Goal: Task Accomplishment & Management: Manage account settings

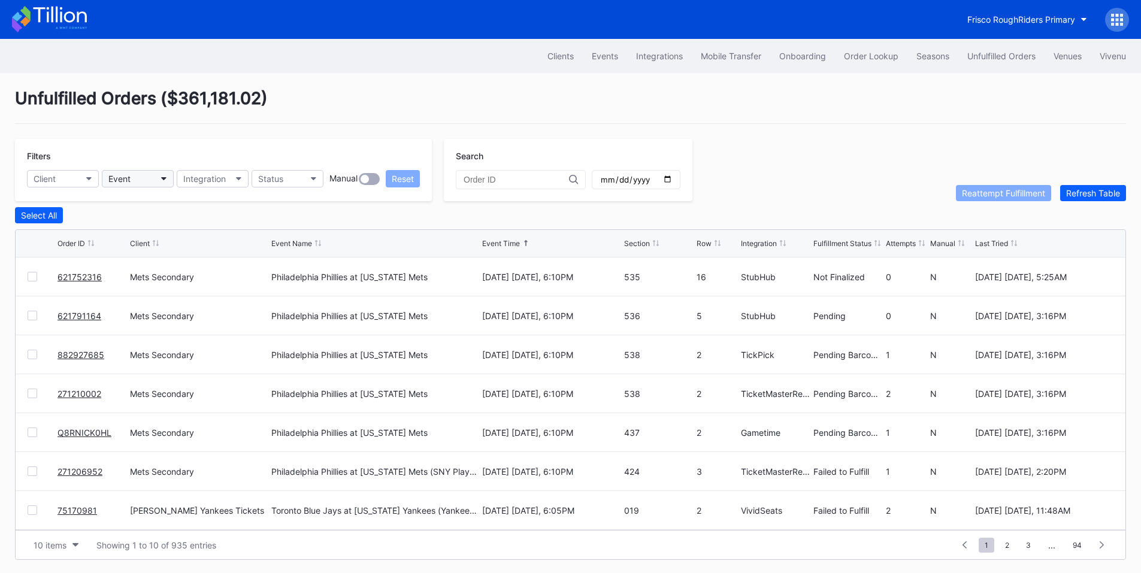
click at [154, 181] on button "Event" at bounding box center [138, 178] width 72 height 17
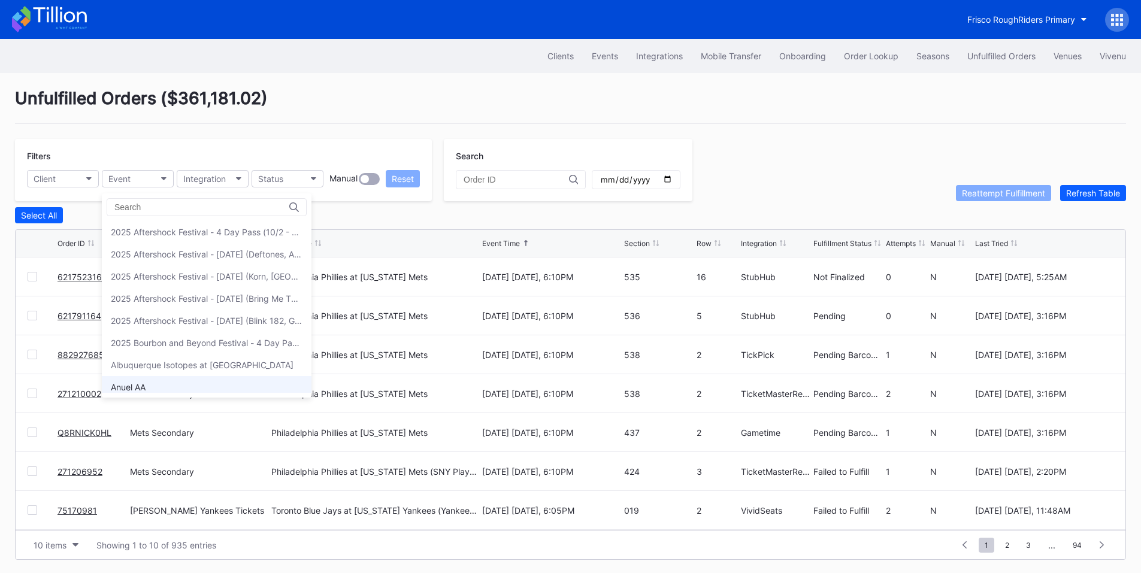
click at [158, 382] on div "Anuel AA" at bounding box center [207, 387] width 210 height 22
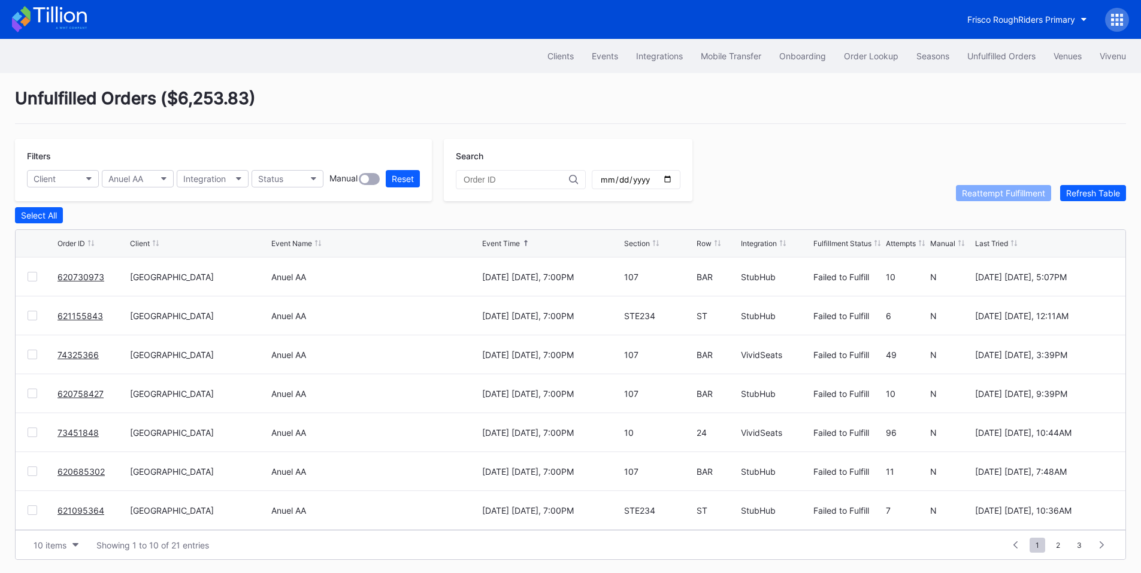
click at [217, 168] on div "Filters Client Anuel AA Integration Status Manual Reset" at bounding box center [223, 170] width 417 height 62
click at [232, 180] on button "Integration" at bounding box center [213, 178] width 72 height 17
click at [222, 229] on div "Gametime" at bounding box center [206, 232] width 40 height 10
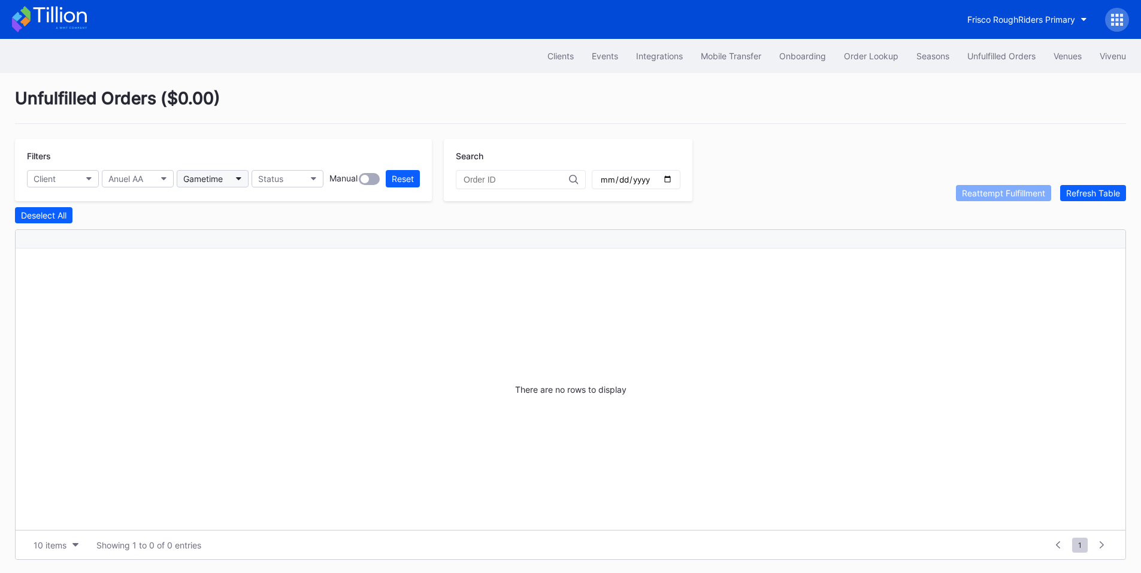
click at [229, 174] on button "Gametime" at bounding box center [213, 178] width 72 height 17
click at [213, 257] on div "SeatGeek" at bounding box center [205, 254] width 38 height 10
click at [214, 184] on button "SeatGeek" at bounding box center [213, 178] width 72 height 17
click at [222, 275] on div "StubHub" at bounding box center [247, 276] width 140 height 22
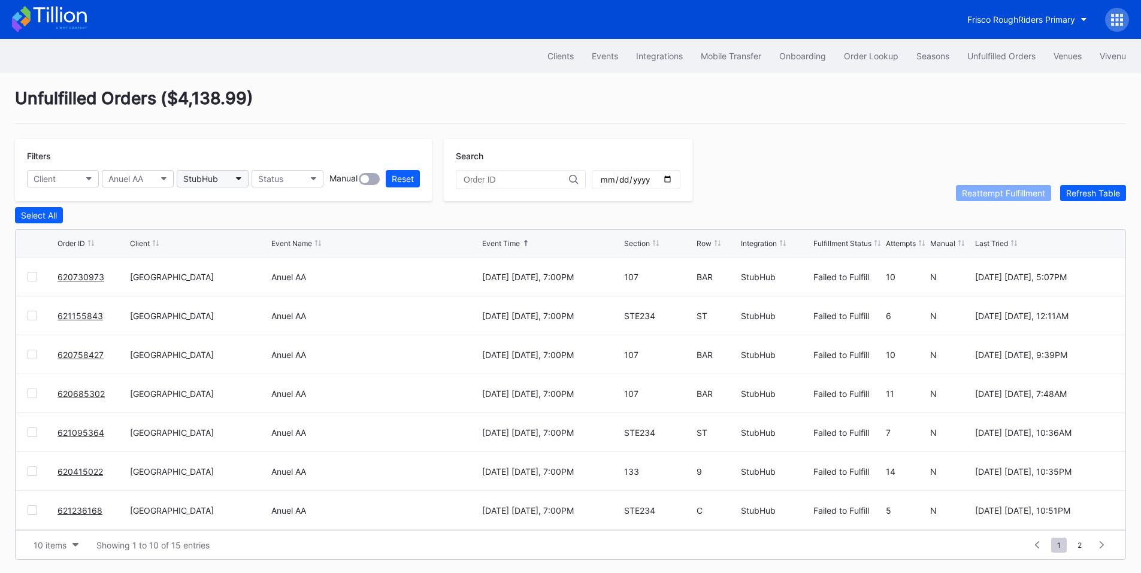
click at [218, 180] on div "StubHub" at bounding box center [200, 179] width 35 height 10
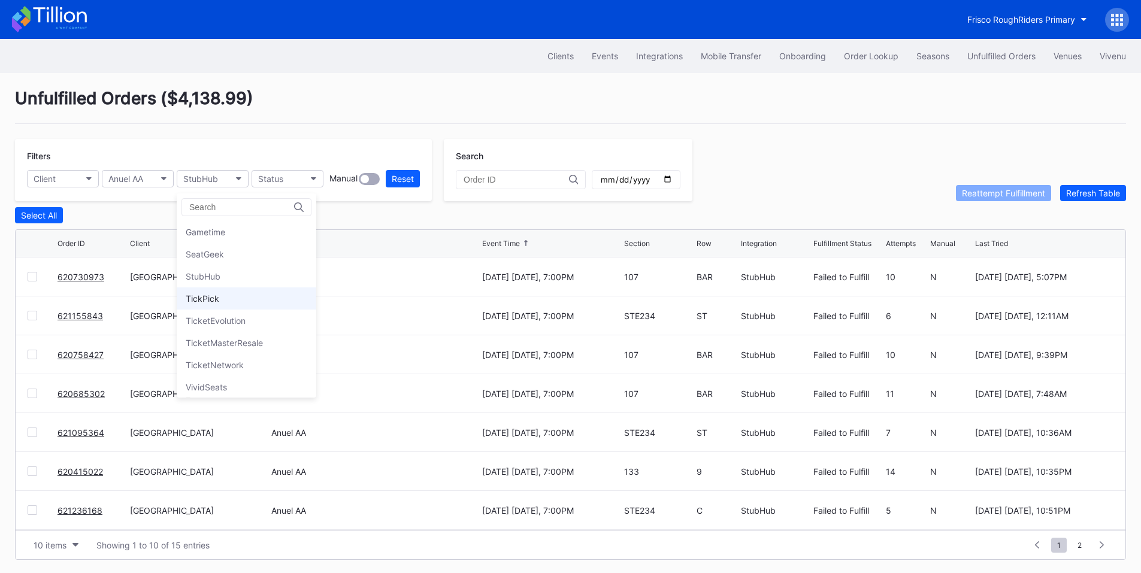
click at [214, 294] on div "TickPick" at bounding box center [203, 299] width 34 height 10
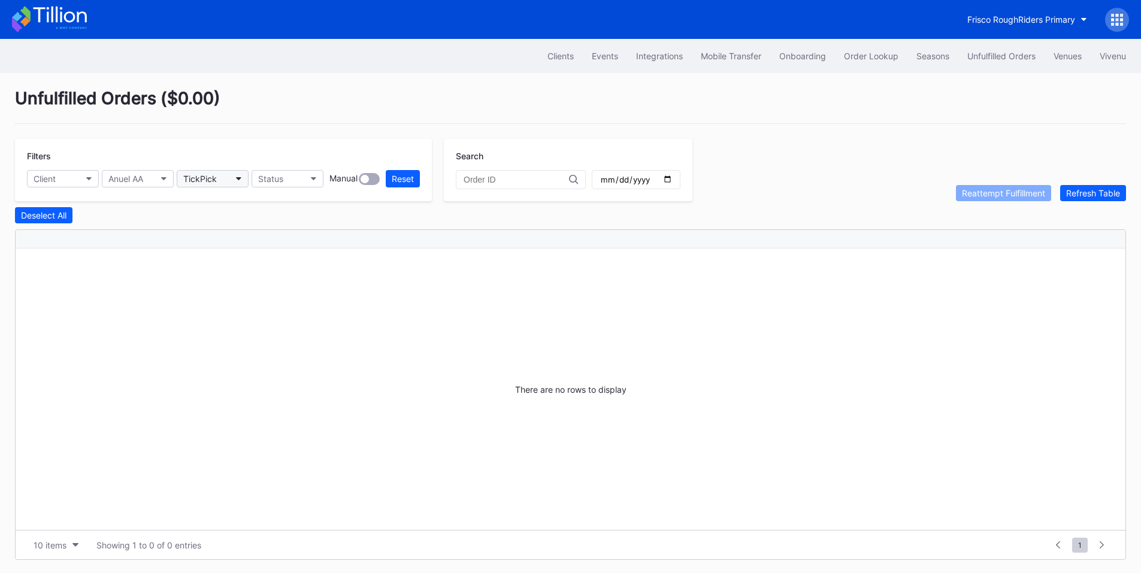
click at [228, 172] on button "TickPick" at bounding box center [213, 178] width 72 height 17
click at [238, 323] on div "TicketEvolution" at bounding box center [216, 321] width 60 height 10
click at [219, 179] on div "TicketEvolution" at bounding box center [206, 179] width 47 height 10
click at [219, 340] on div "TicketMasterResale" at bounding box center [224, 343] width 77 height 10
click at [232, 179] on button "TicketMasterResale" at bounding box center [213, 178] width 72 height 17
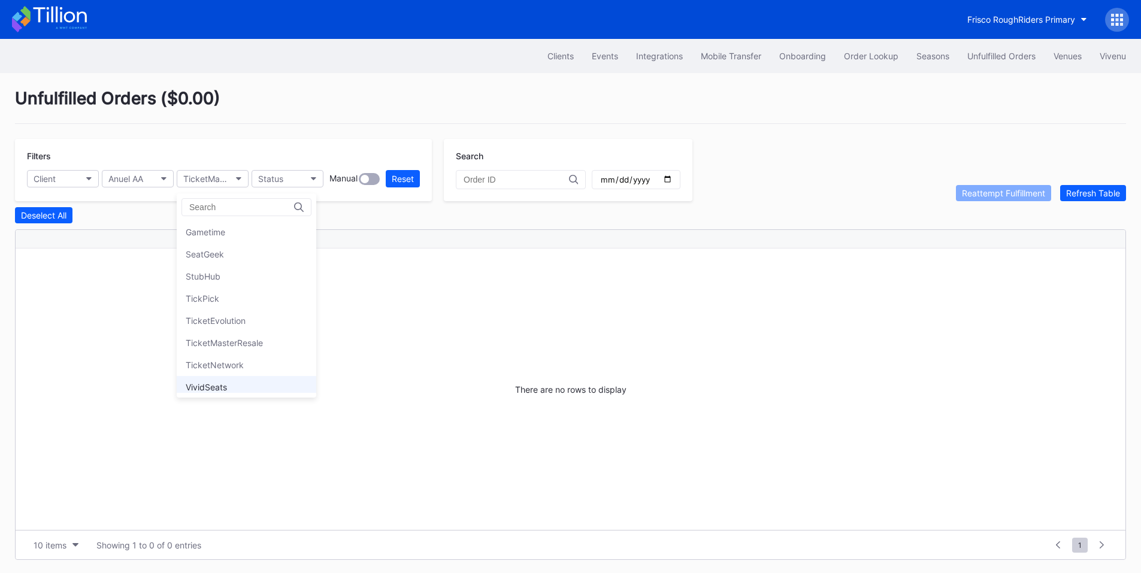
click at [208, 384] on div "VividSeats" at bounding box center [206, 387] width 41 height 10
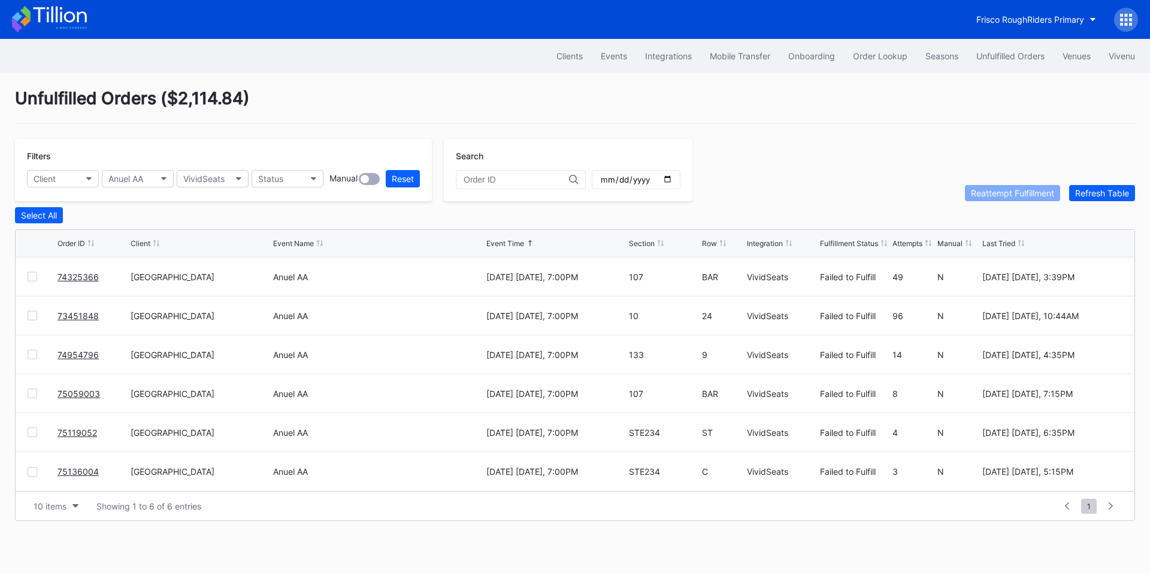
drag, startPoint x: 76, startPoint y: 316, endPoint x: 113, endPoint y: 294, distance: 43.3
drag, startPoint x: 82, startPoint y: 356, endPoint x: 182, endPoint y: 271, distance: 130.9
drag, startPoint x: 71, startPoint y: 473, endPoint x: 76, endPoint y: 464, distance: 10.7
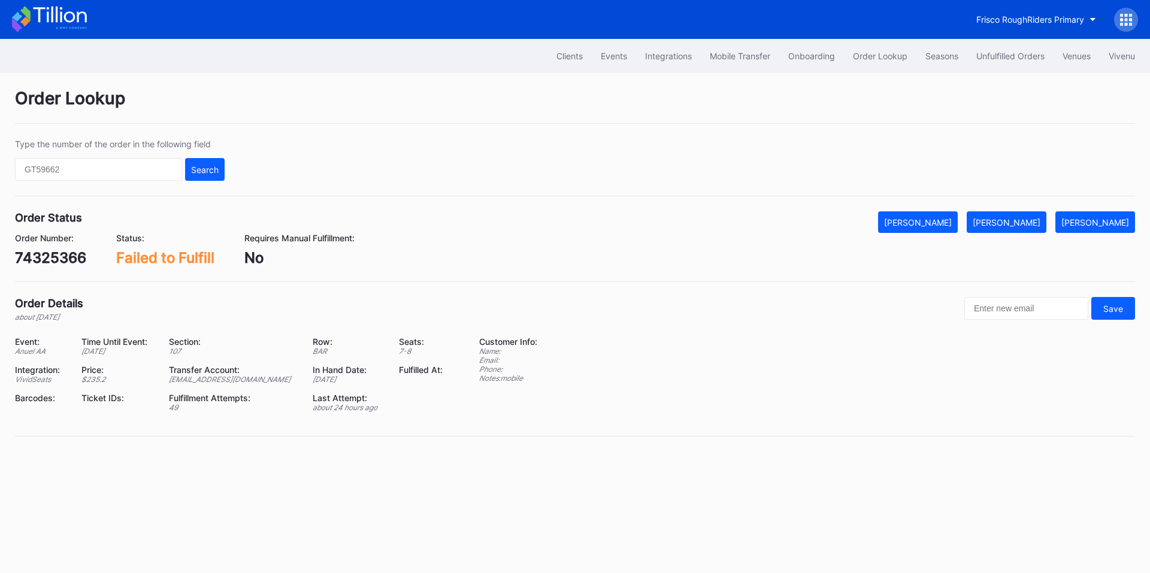
click at [65, 256] on div "74325366" at bounding box center [50, 257] width 71 height 17
copy div "74325366"
drag, startPoint x: 1023, startPoint y: 218, endPoint x: 838, endPoint y: 2, distance: 284.7
click at [1023, 218] on div "[PERSON_NAME]" at bounding box center [1007, 222] width 68 height 10
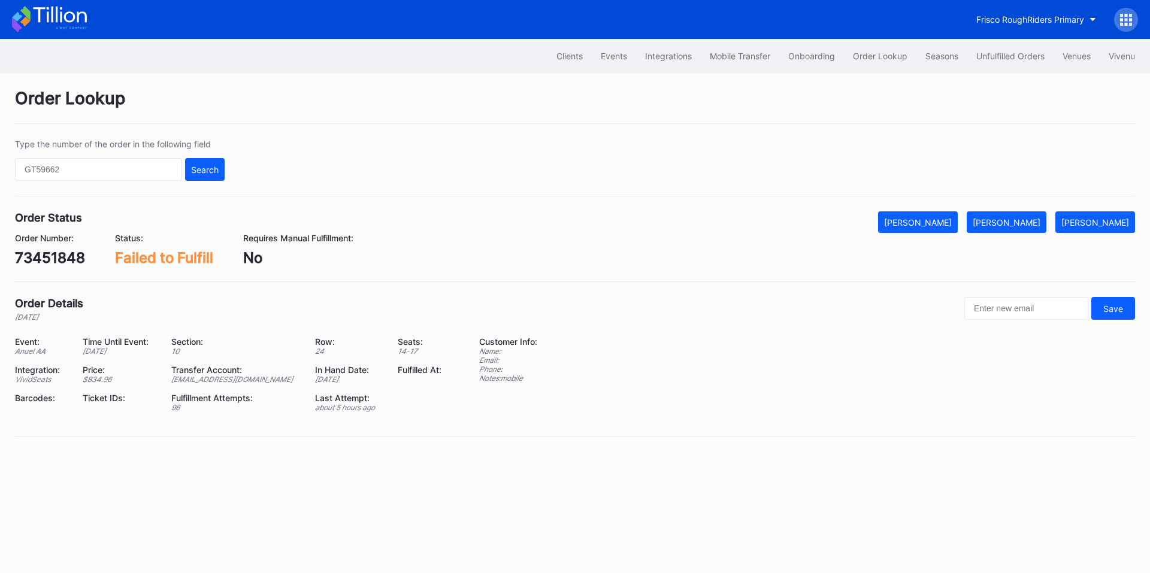
click at [59, 255] on div "73451848" at bounding box center [50, 257] width 70 height 17
copy div "73451848"
click at [1017, 219] on div "[PERSON_NAME]" at bounding box center [1007, 222] width 68 height 10
click at [69, 259] on div "74954796" at bounding box center [50, 257] width 71 height 17
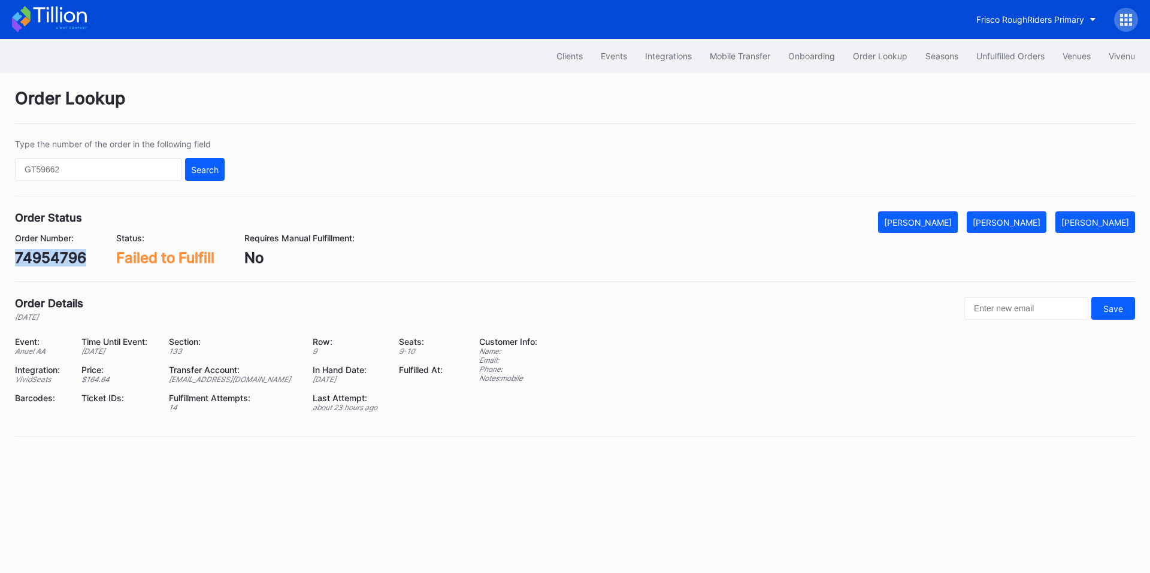
click at [69, 259] on div "74954796" at bounding box center [50, 257] width 71 height 17
copy div "74954796"
click at [1018, 223] on div "[PERSON_NAME]" at bounding box center [1007, 222] width 68 height 10
click at [40, 263] on div "75059003" at bounding box center [51, 257] width 73 height 17
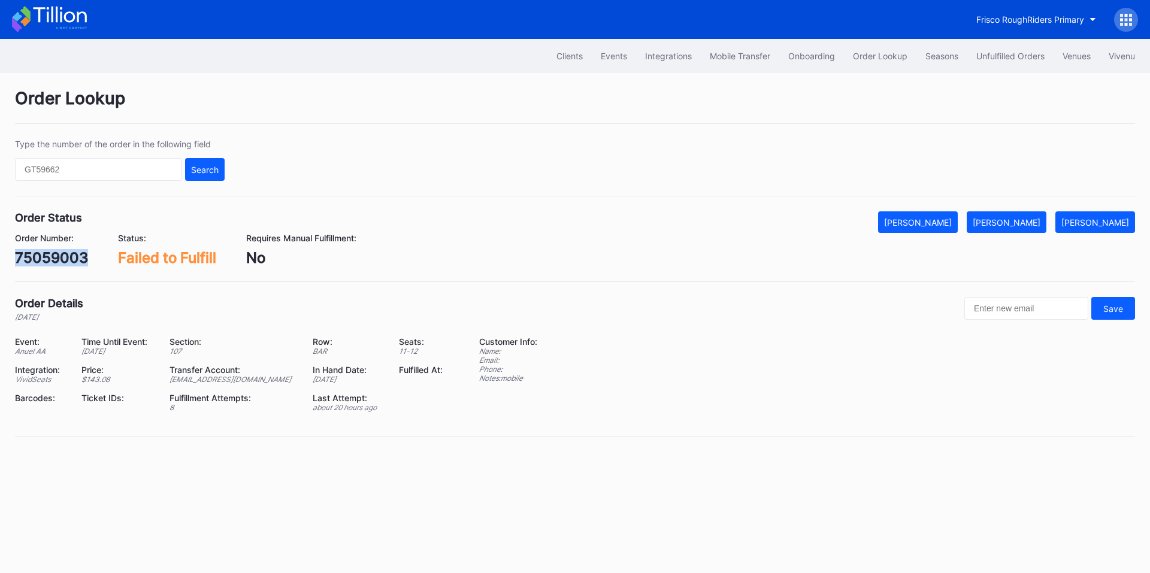
copy div "75059003"
click at [1041, 222] on div "[PERSON_NAME]" at bounding box center [1007, 222] width 68 height 10
click at [69, 259] on div "75119052" at bounding box center [48, 257] width 67 height 17
copy div "75119052"
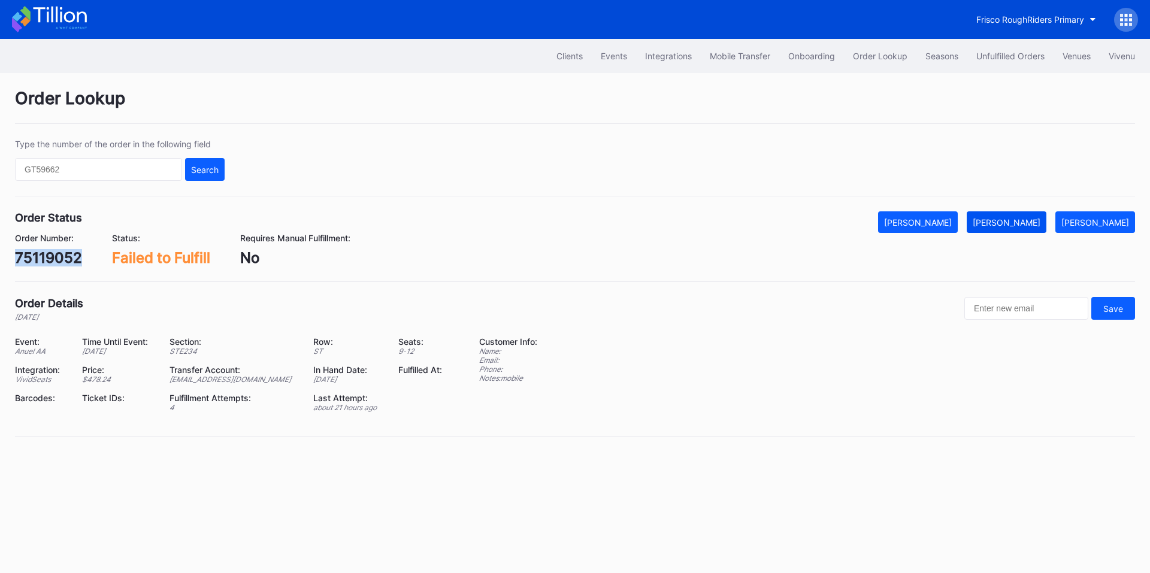
click at [1022, 213] on button "[PERSON_NAME]" at bounding box center [1007, 222] width 80 height 22
click at [68, 259] on div "75136004" at bounding box center [50, 257] width 71 height 17
copy div "75136004"
click at [1020, 216] on button "[PERSON_NAME]" at bounding box center [1007, 222] width 80 height 22
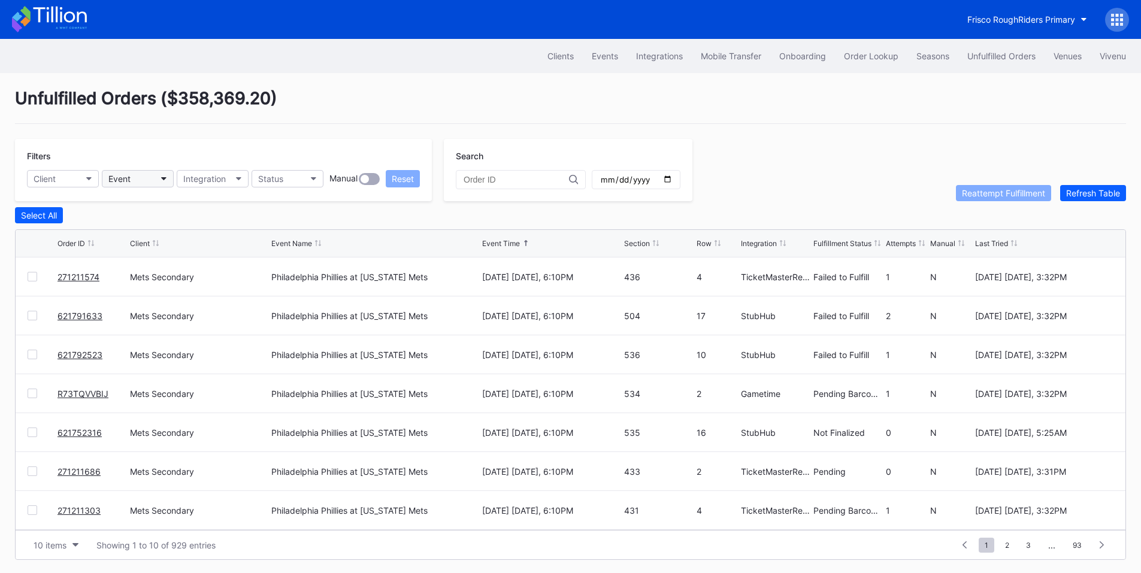
click at [159, 181] on button "Event" at bounding box center [138, 178] width 72 height 17
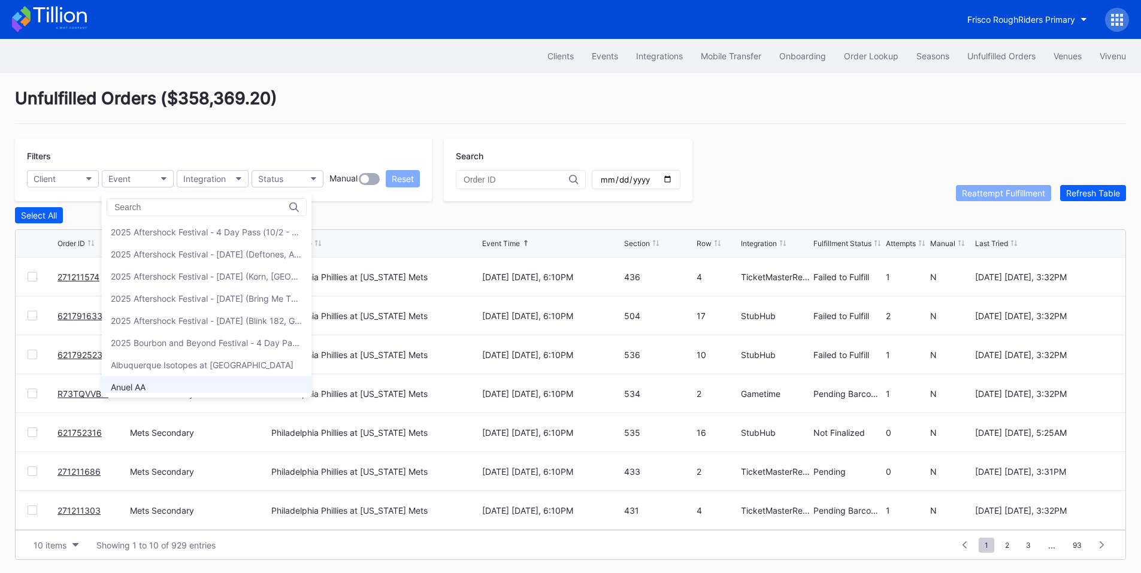
click at [149, 382] on div "Anuel AA" at bounding box center [207, 387] width 210 height 22
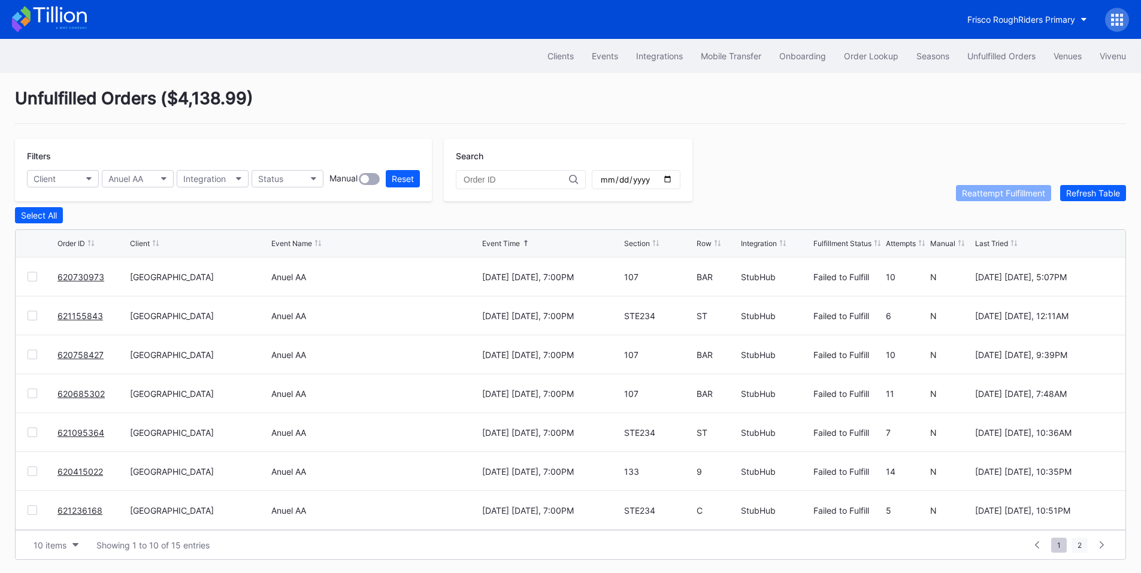
click at [1078, 547] on span "2" at bounding box center [1080, 545] width 16 height 15
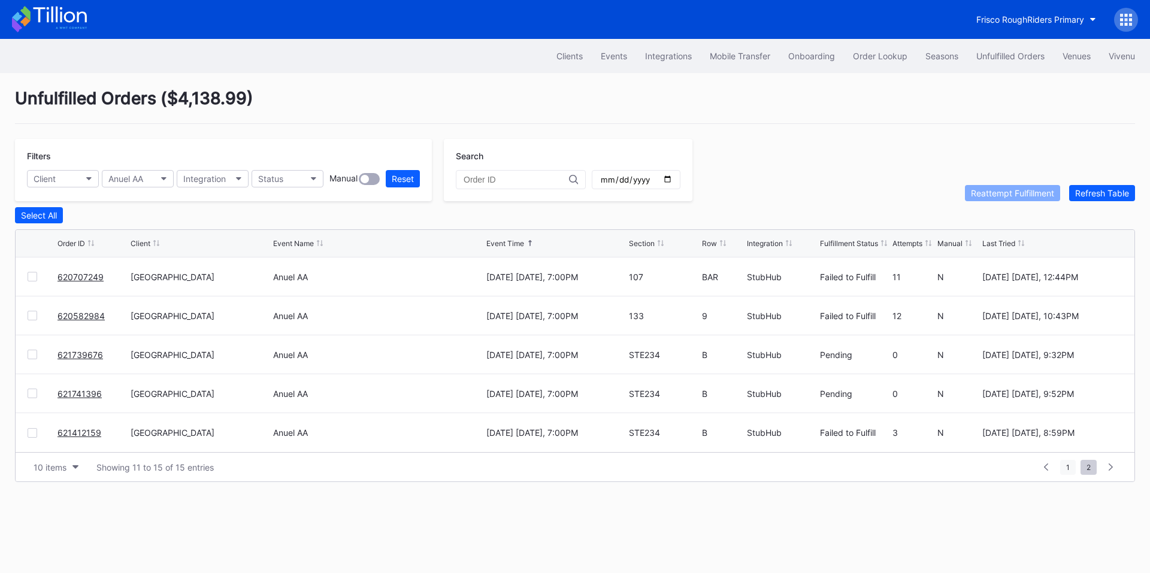
click at [1066, 465] on span "1" at bounding box center [1068, 467] width 16 height 15
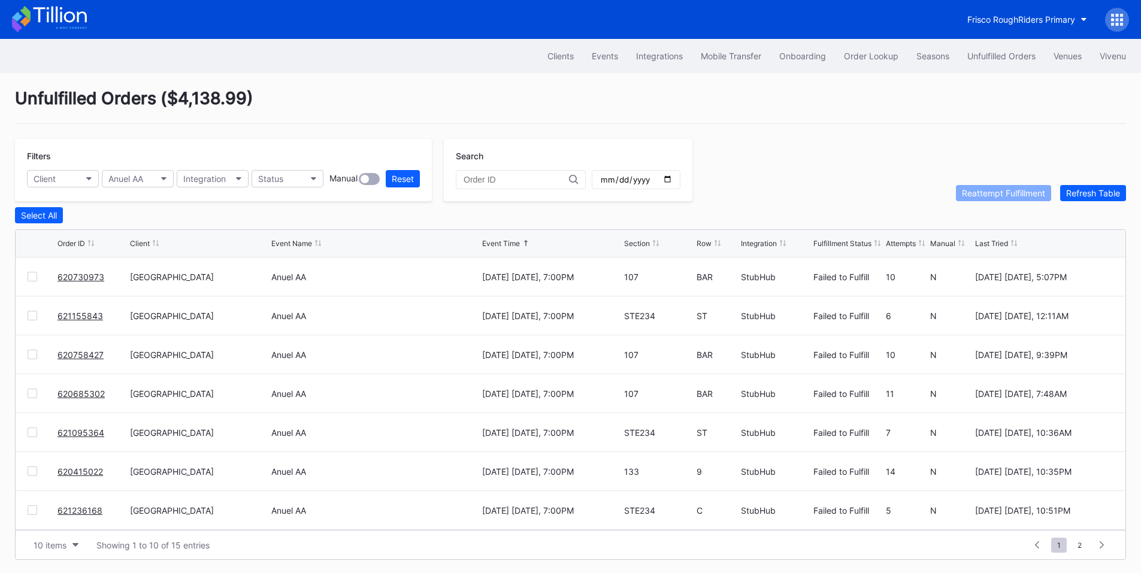
click at [648, 247] on div "Section" at bounding box center [637, 243] width 26 height 9
drag, startPoint x: 84, startPoint y: 358, endPoint x: 101, endPoint y: 342, distance: 23.3
drag, startPoint x: 69, startPoint y: 391, endPoint x: 122, endPoint y: 353, distance: 65.7
drag, startPoint x: 82, startPoint y: 511, endPoint x: 88, endPoint y: 509, distance: 6.3
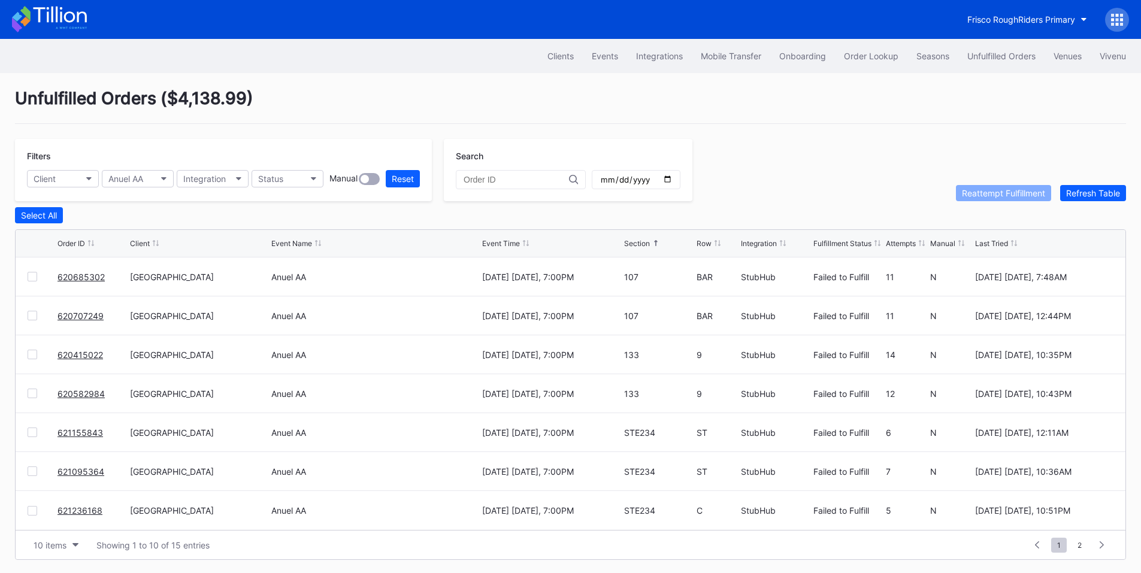
drag, startPoint x: 92, startPoint y: 478, endPoint x: 124, endPoint y: 456, distance: 39.2
click at [1083, 543] on span "2" at bounding box center [1080, 545] width 16 height 15
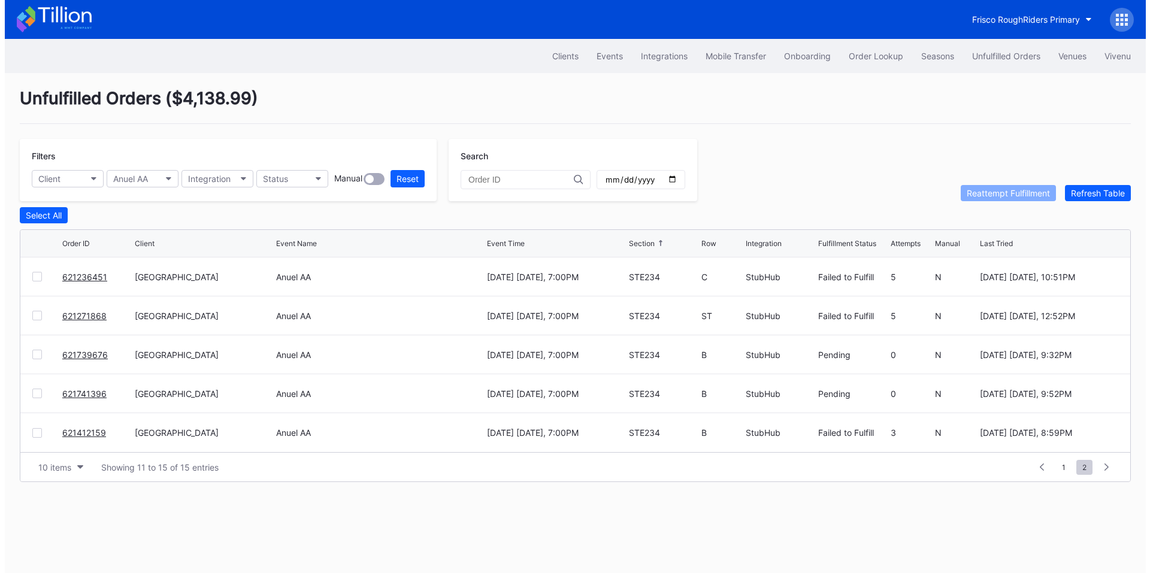
scroll to position [0, 0]
drag, startPoint x: 86, startPoint y: 280, endPoint x: 131, endPoint y: 250, distance: 54.0
drag, startPoint x: 83, startPoint y: 315, endPoint x: 120, endPoint y: 286, distance: 47.3
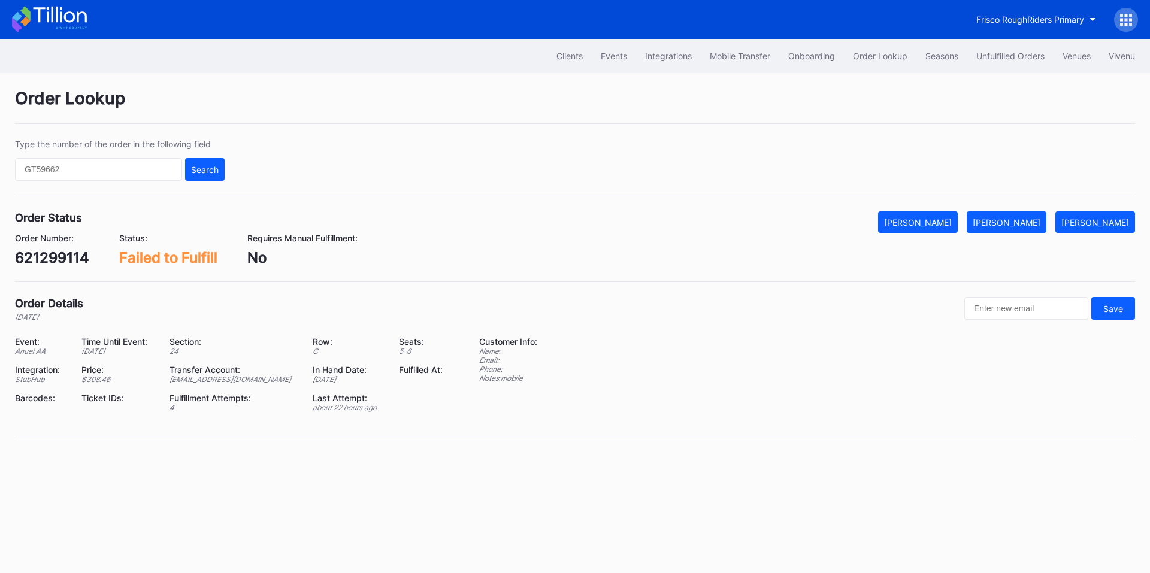
click at [67, 253] on div "621299114" at bounding box center [52, 257] width 74 height 17
copy div "621299114"
drag, startPoint x: 1035, startPoint y: 222, endPoint x: 1007, endPoint y: 188, distance: 44.4
click at [1035, 222] on div "[PERSON_NAME]" at bounding box center [1007, 222] width 68 height 10
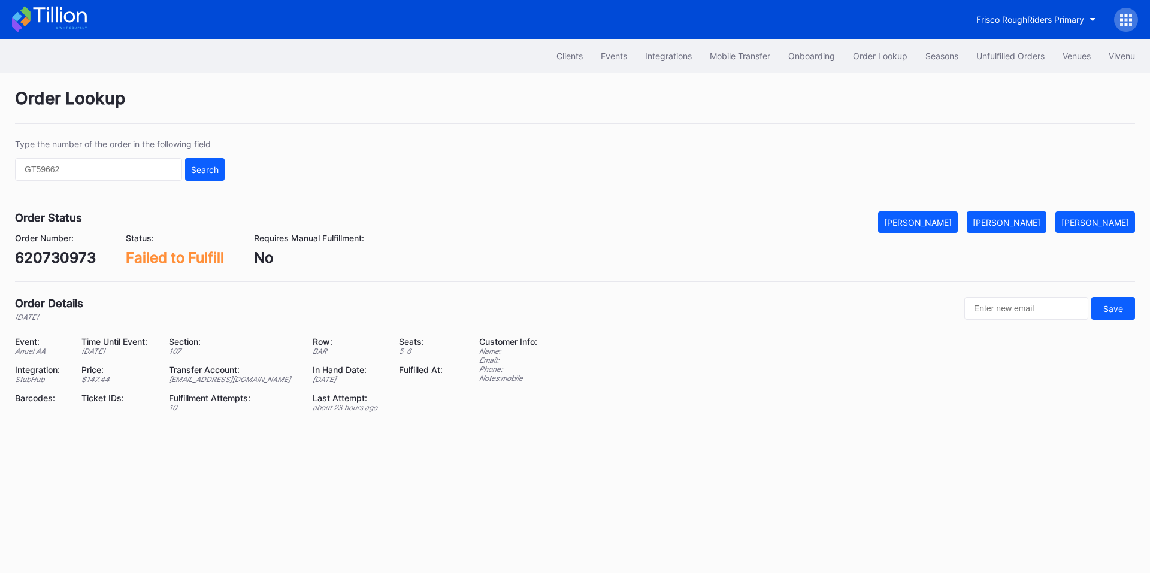
click at [69, 253] on div "620730973" at bounding box center [55, 257] width 81 height 17
copy div "620730973"
click at [1010, 219] on div "[PERSON_NAME]" at bounding box center [1007, 222] width 68 height 10
click at [64, 253] on div "620758427" at bounding box center [55, 257] width 81 height 17
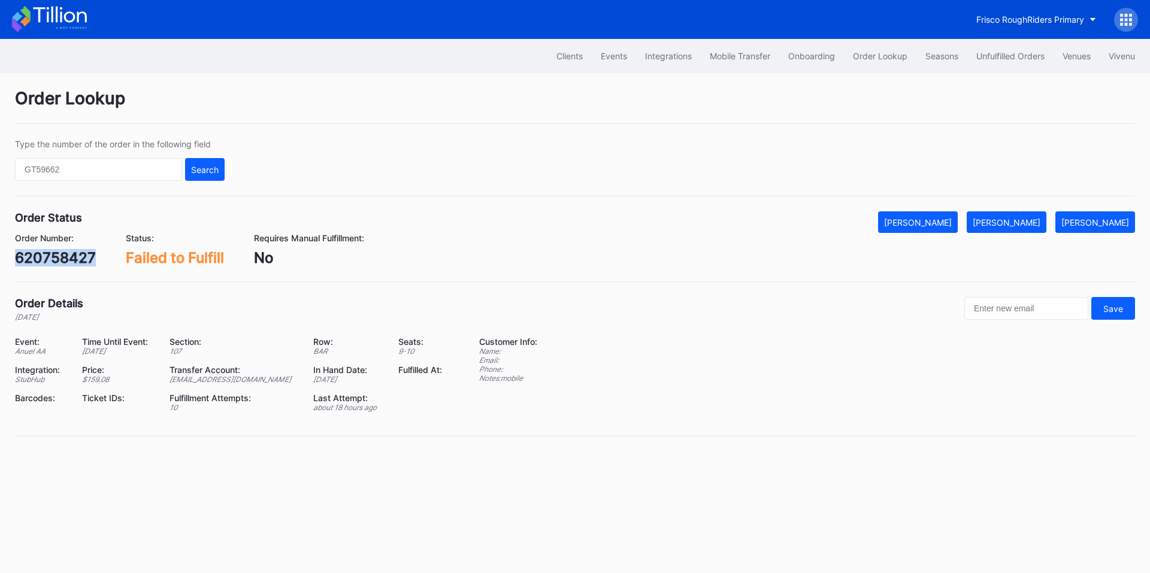
click at [64, 253] on div "620758427" at bounding box center [55, 257] width 81 height 17
copy div "620758427"
drag, startPoint x: 1031, startPoint y: 217, endPoint x: 940, endPoint y: 129, distance: 126.3
click at [1027, 215] on button "[PERSON_NAME]" at bounding box center [1007, 222] width 80 height 22
click at [59, 251] on div "620685302" at bounding box center [56, 257] width 82 height 17
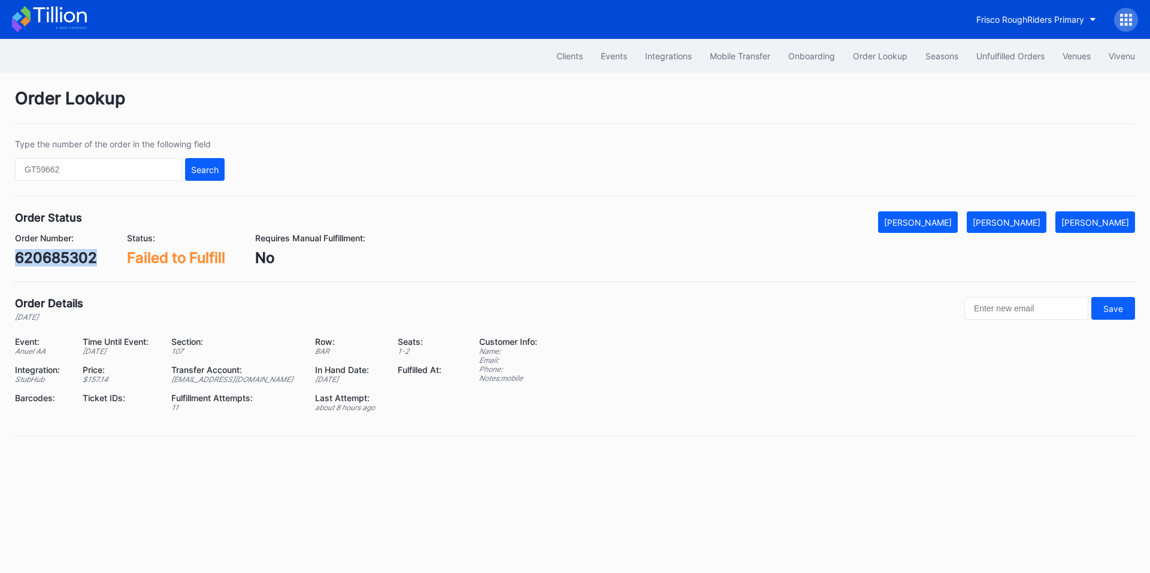
click at [59, 251] on div "620685302" at bounding box center [56, 257] width 82 height 17
copy div "620685302"
drag, startPoint x: 1015, startPoint y: 225, endPoint x: 1150, endPoint y: 237, distance: 135.3
click at [1015, 225] on div "[PERSON_NAME]" at bounding box center [1007, 222] width 68 height 10
click at [59, 256] on div "620707249" at bounding box center [55, 257] width 81 height 17
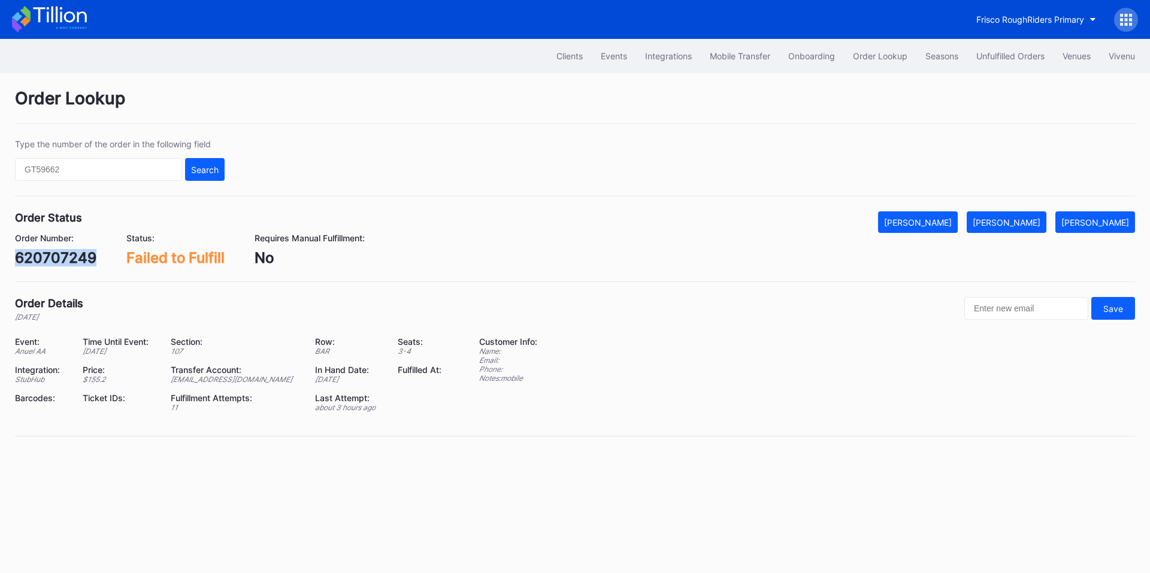
click at [59, 256] on div "620707249" at bounding box center [55, 257] width 81 height 17
copy div "620707249"
click at [1030, 218] on div "[PERSON_NAME]" at bounding box center [1007, 222] width 68 height 10
click at [56, 252] on div "620415022" at bounding box center [55, 257] width 80 height 17
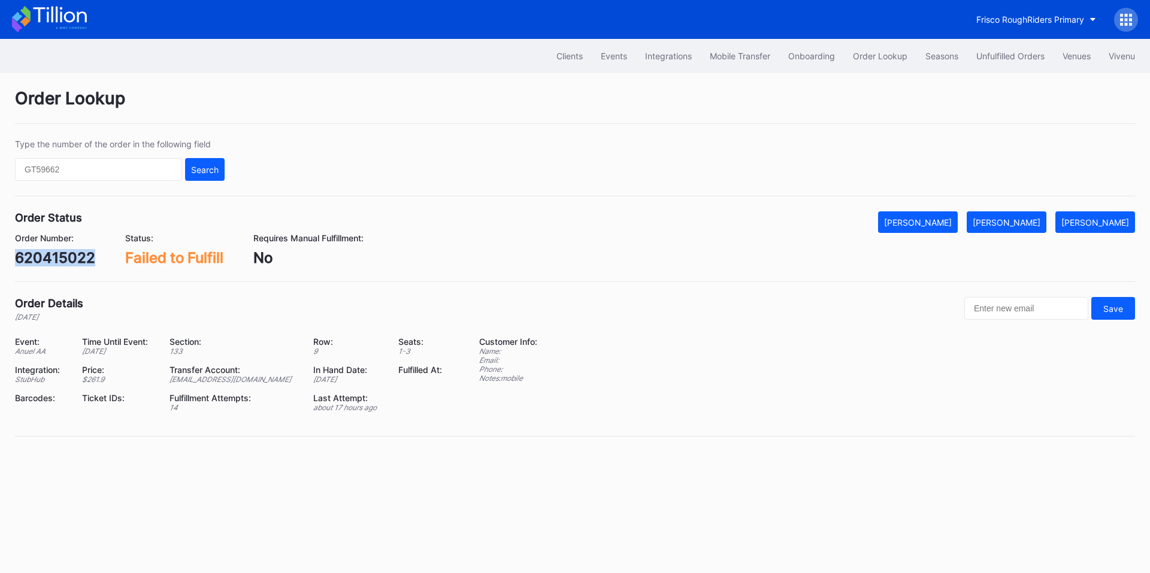
copy div "620415022"
click at [1019, 217] on div "[PERSON_NAME]" at bounding box center [1007, 222] width 68 height 10
click at [66, 263] on div "620582984" at bounding box center [56, 257] width 82 height 17
copy div "620582984"
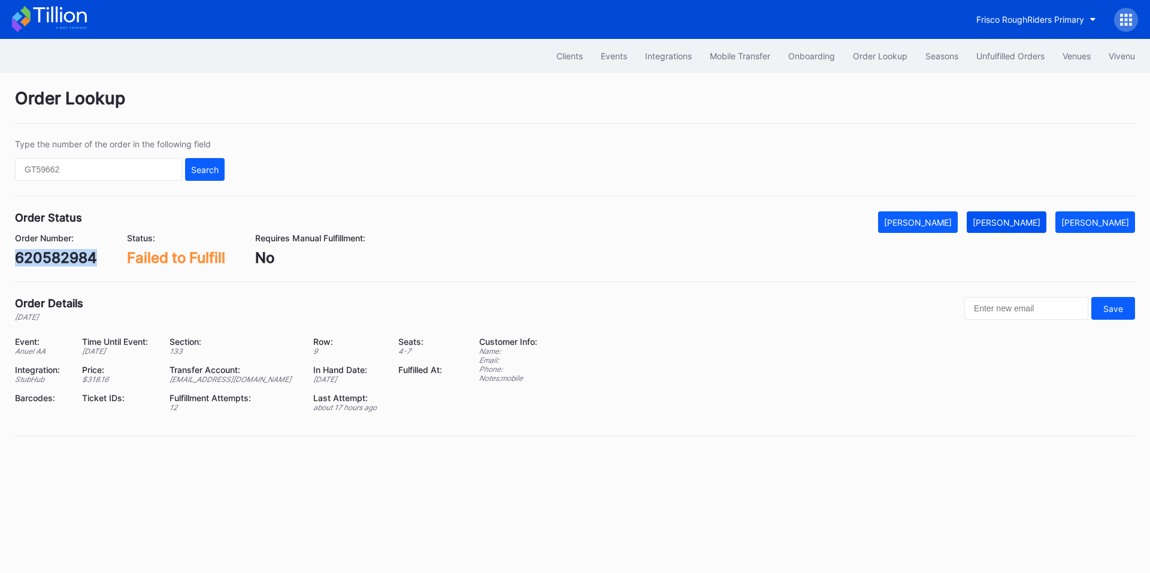
click at [1027, 225] on div "[PERSON_NAME]" at bounding box center [1007, 222] width 68 height 10
click at [65, 256] on div "621155843" at bounding box center [53, 257] width 77 height 17
copy div "621155843"
click at [1020, 231] on button "[PERSON_NAME]" at bounding box center [1007, 222] width 80 height 22
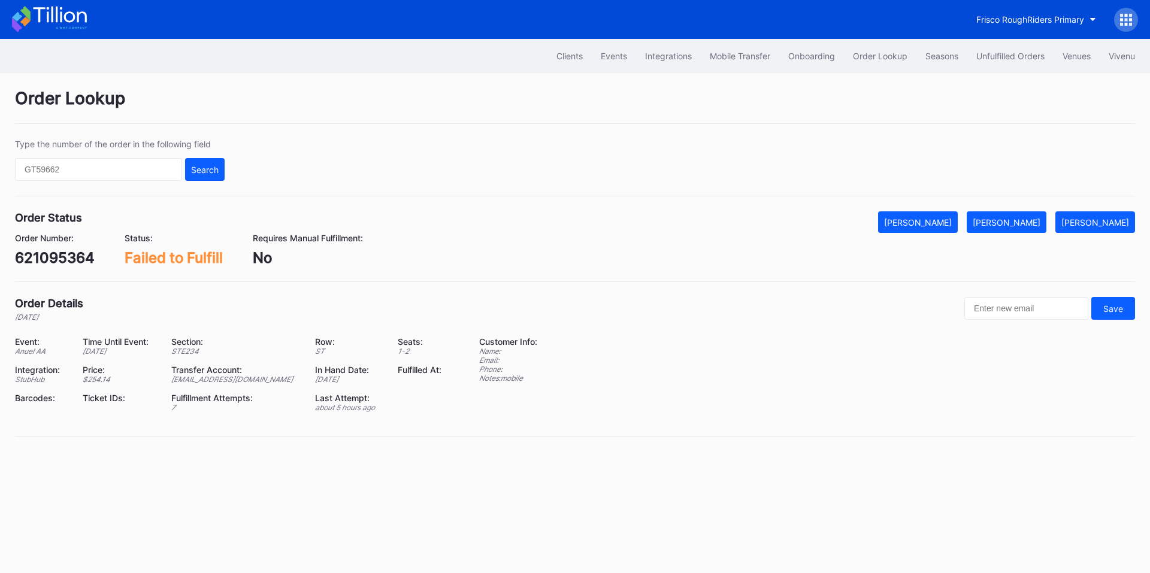
click at [59, 258] on div "621095364" at bounding box center [55, 257] width 80 height 17
copy div "621095364"
click at [1031, 216] on button "[PERSON_NAME]" at bounding box center [1007, 222] width 80 height 22
click at [55, 256] on div "621236168" at bounding box center [53, 257] width 76 height 17
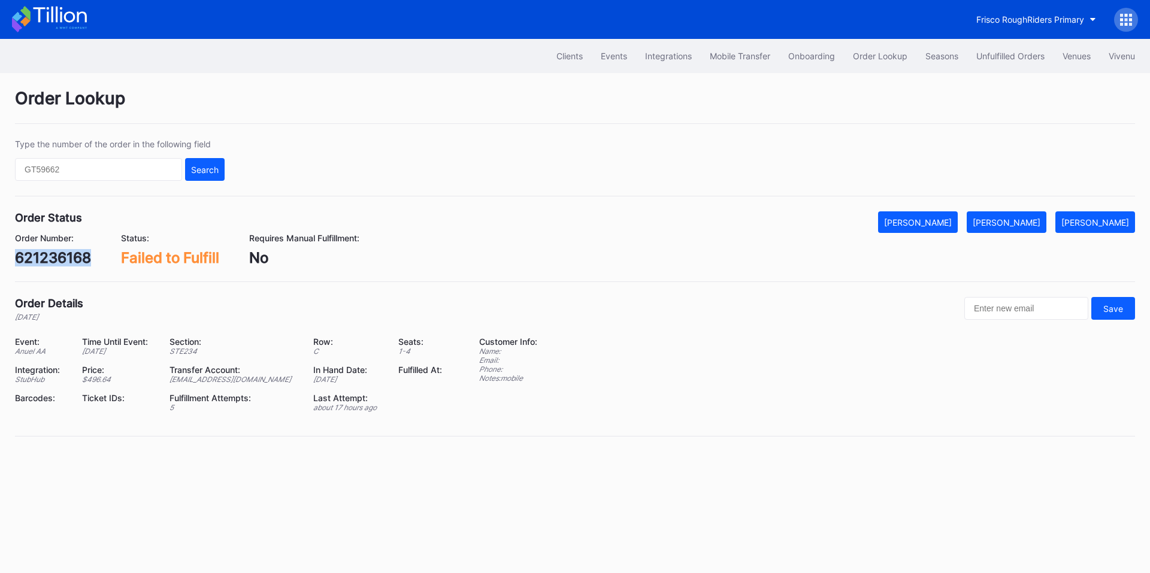
click at [55, 256] on div "621236168" at bounding box center [53, 257] width 76 height 17
copy div "621236168"
click at [1019, 217] on div "[PERSON_NAME]" at bounding box center [1007, 222] width 68 height 10
click at [393, 80] on div "Order Lookup Type the number of the order in the following field Search Order S…" at bounding box center [575, 270] width 1150 height 394
click at [57, 255] on div "621236451" at bounding box center [53, 257] width 77 height 17
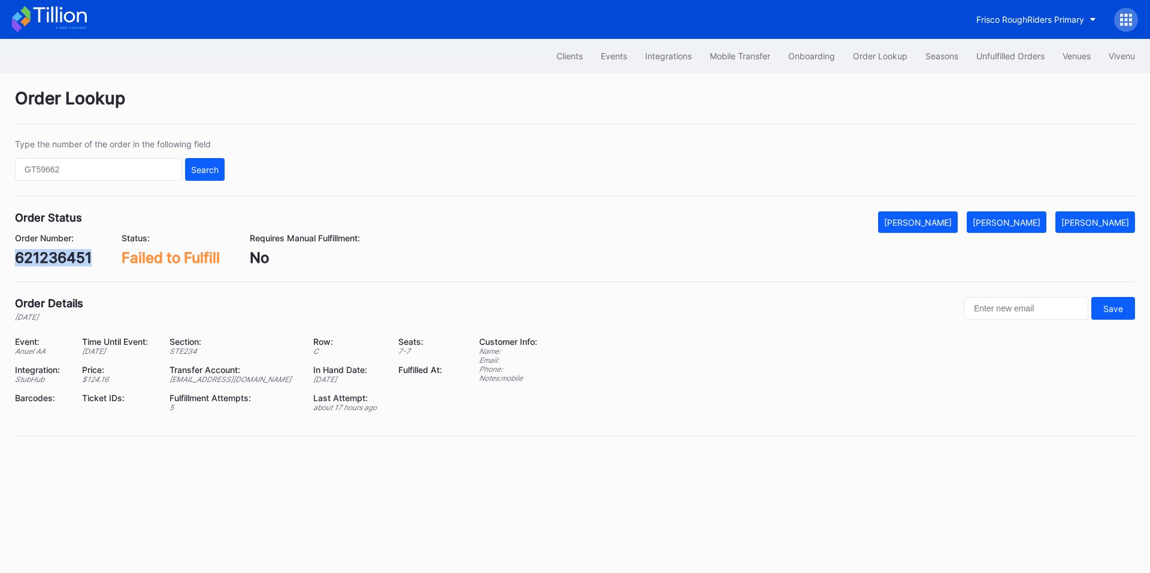
click at [57, 255] on div "621236451" at bounding box center [53, 257] width 77 height 17
copy div "621236451"
drag, startPoint x: 1018, startPoint y: 225, endPoint x: 1149, endPoint y: 256, distance: 134.1
click at [1020, 226] on div "[PERSON_NAME]" at bounding box center [1007, 222] width 68 height 10
click at [62, 256] on div "621271868" at bounding box center [52, 257] width 75 height 17
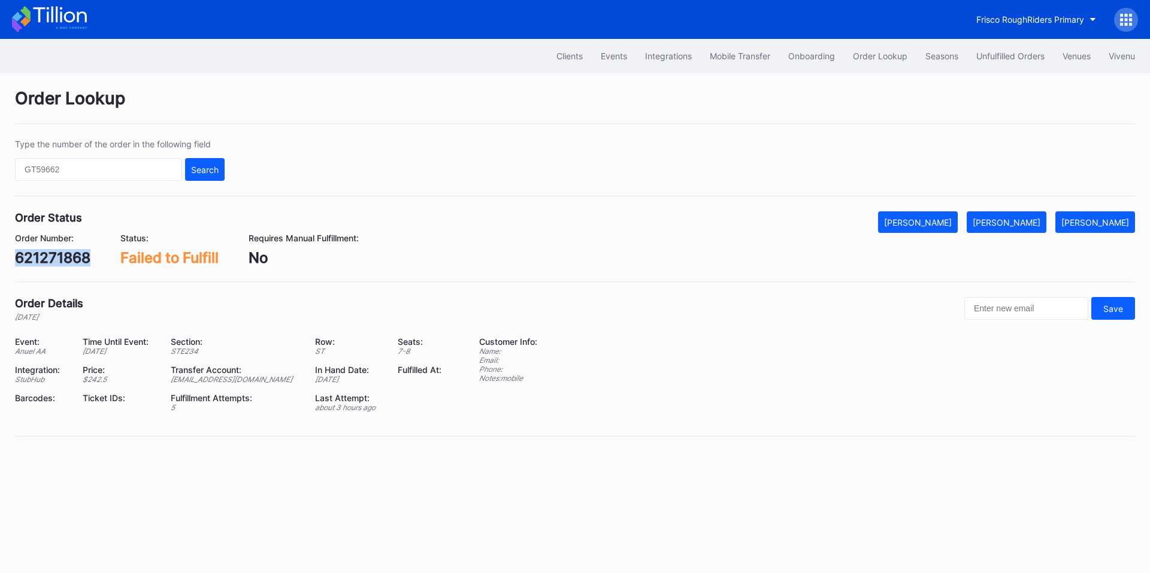
click at [62, 256] on div "621271868" at bounding box center [52, 257] width 75 height 17
copy div "621271868"
click at [1010, 222] on div "[PERSON_NAME]" at bounding box center [1007, 222] width 68 height 10
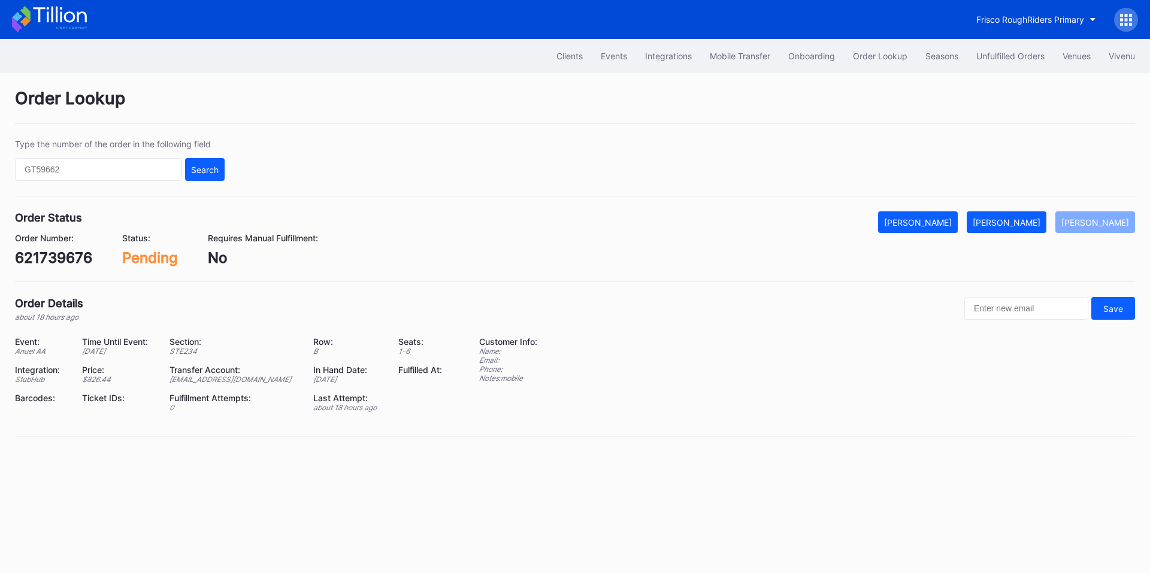
click at [76, 261] on div "621739676" at bounding box center [53, 257] width 77 height 17
copy div "621739676"
drag, startPoint x: 1005, startPoint y: 222, endPoint x: 1146, endPoint y: 249, distance: 144.1
click at [1005, 222] on div "[PERSON_NAME]" at bounding box center [1007, 222] width 68 height 10
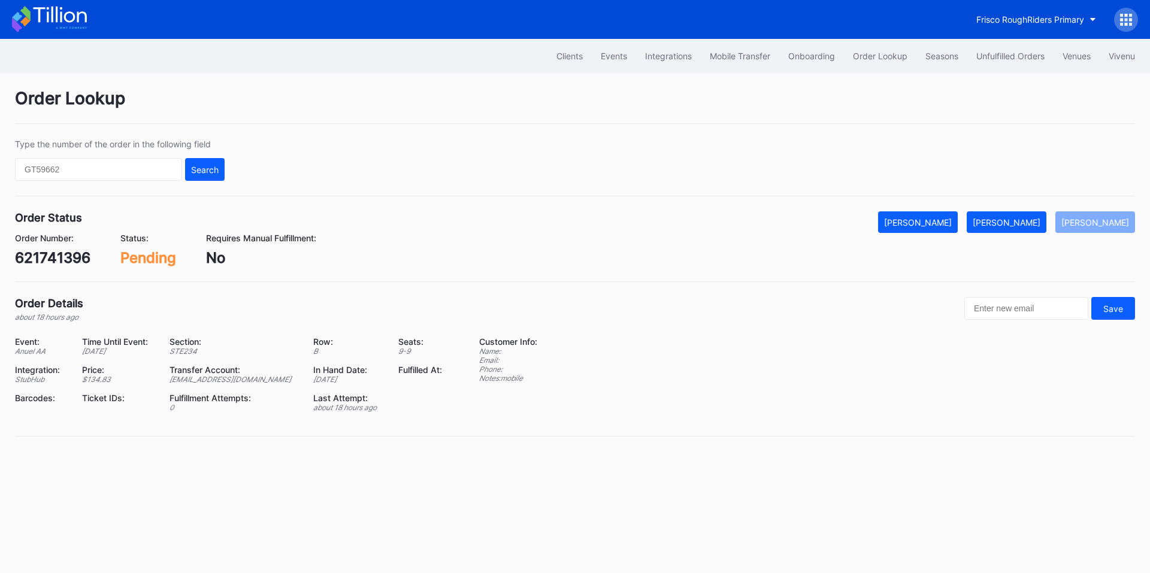
click at [49, 262] on div "621741396" at bounding box center [52, 257] width 75 height 17
copy div "621741396"
click at [1025, 226] on div "[PERSON_NAME]" at bounding box center [1007, 222] width 68 height 10
click at [50, 257] on div "621412159" at bounding box center [52, 257] width 74 height 17
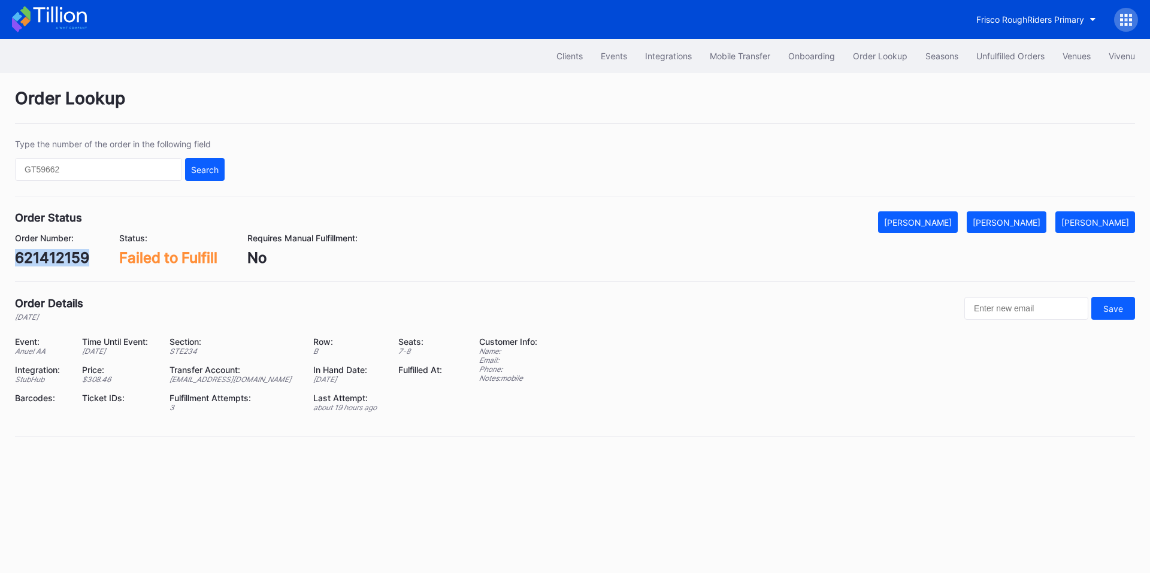
click at [50, 257] on div "621412159" at bounding box center [52, 257] width 74 height 17
copy div "621412159"
click at [1047, 215] on button "[PERSON_NAME]" at bounding box center [1007, 222] width 80 height 22
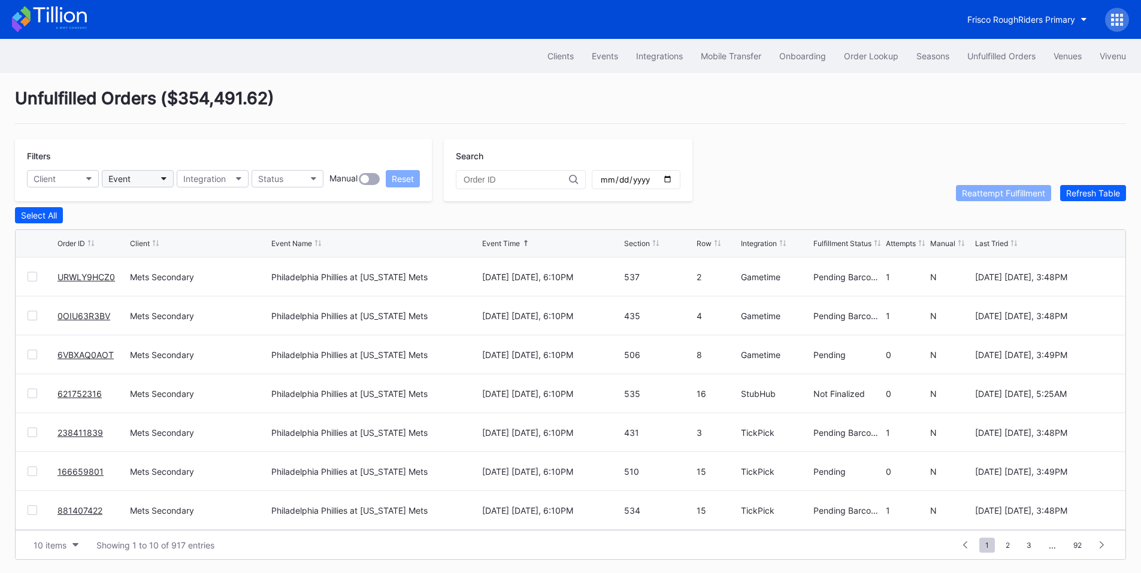
click at [152, 177] on button "Event" at bounding box center [138, 178] width 72 height 17
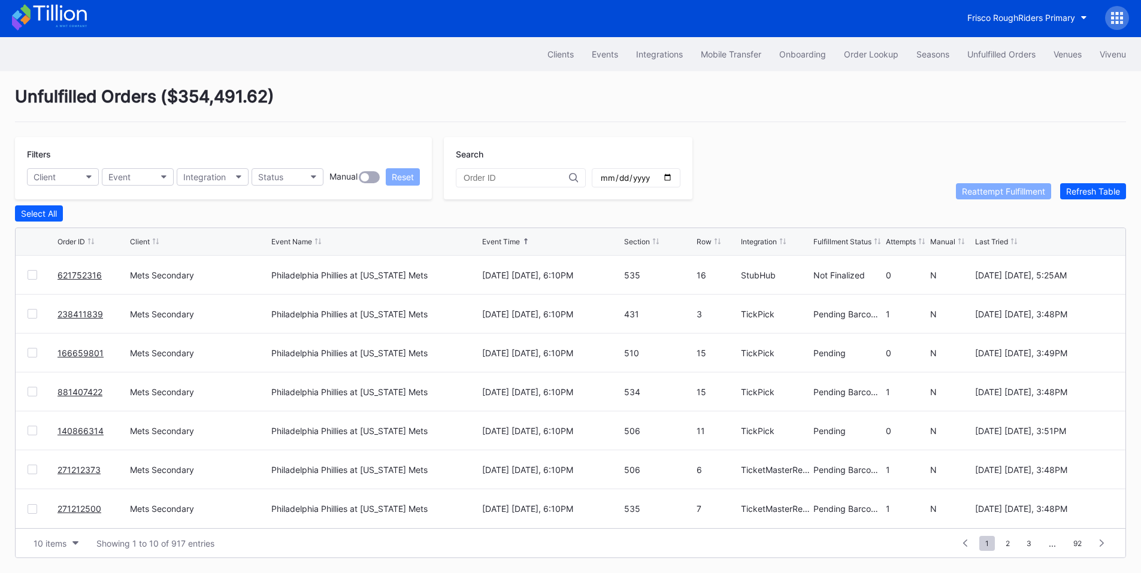
scroll to position [5, 0]
click at [673, 173] on input "date" at bounding box center [636, 178] width 73 height 11
type input "[DATE]"
click at [647, 240] on div "Section" at bounding box center [637, 241] width 26 height 9
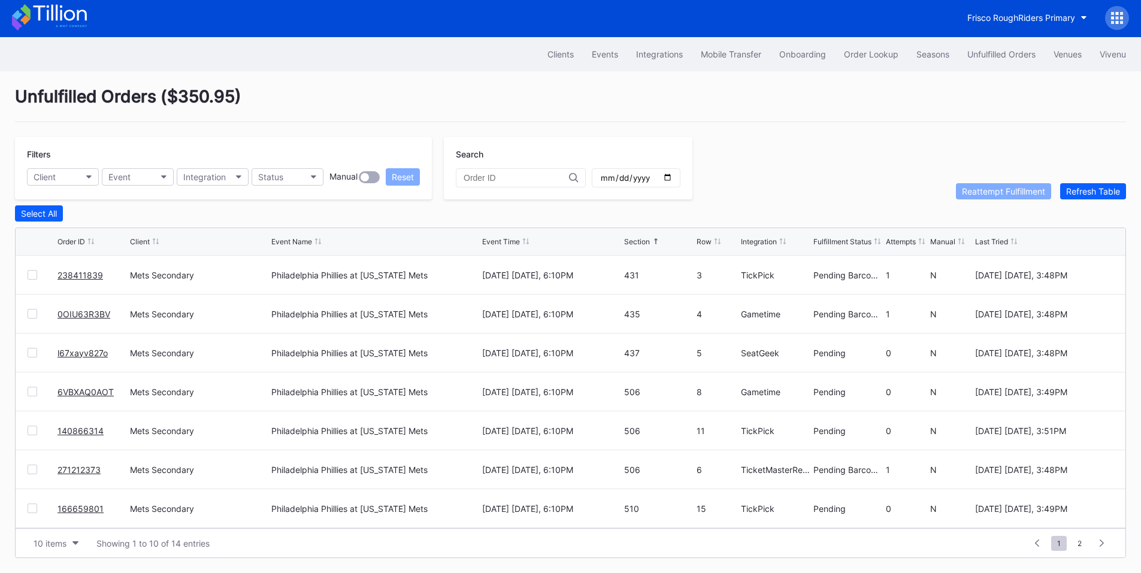
click at [644, 239] on div "Section" at bounding box center [637, 241] width 26 height 9
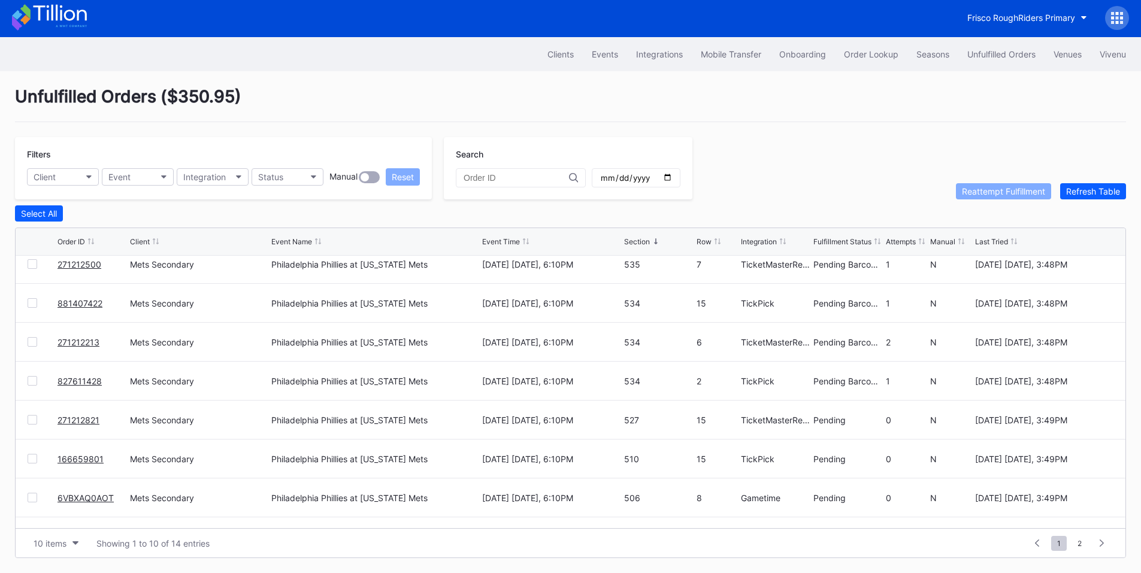
scroll to position [117, 0]
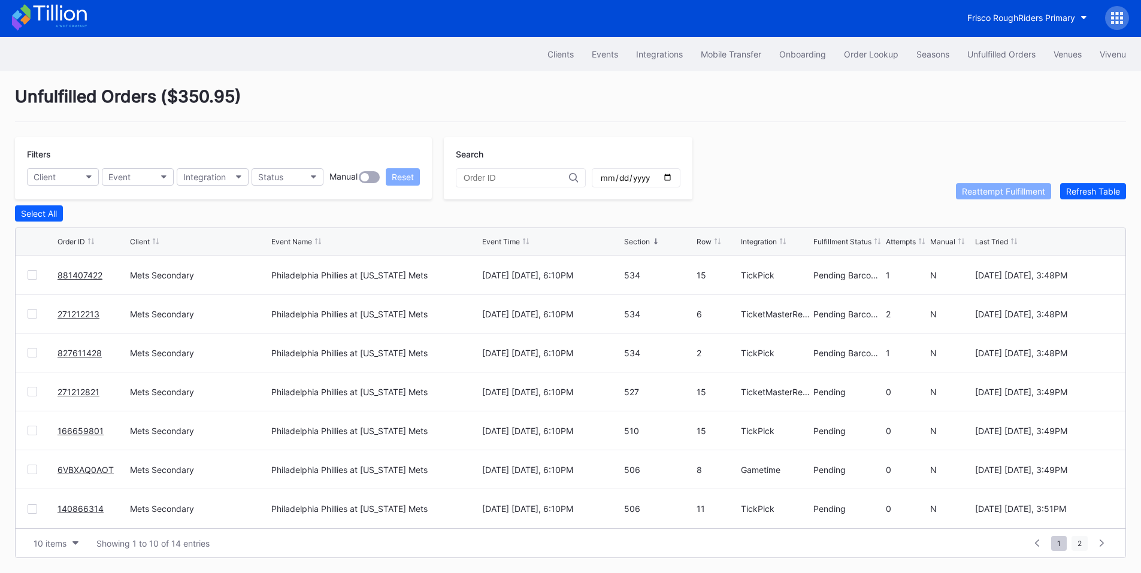
click at [1077, 542] on span "2" at bounding box center [1080, 543] width 16 height 15
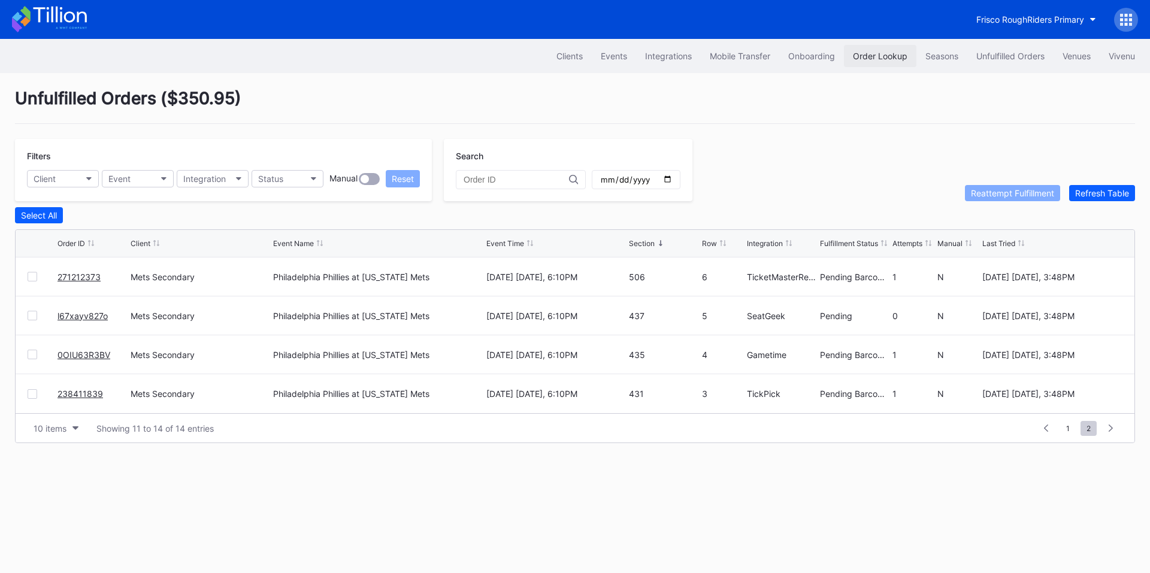
click at [871, 56] on div "Order Lookup" at bounding box center [880, 56] width 55 height 10
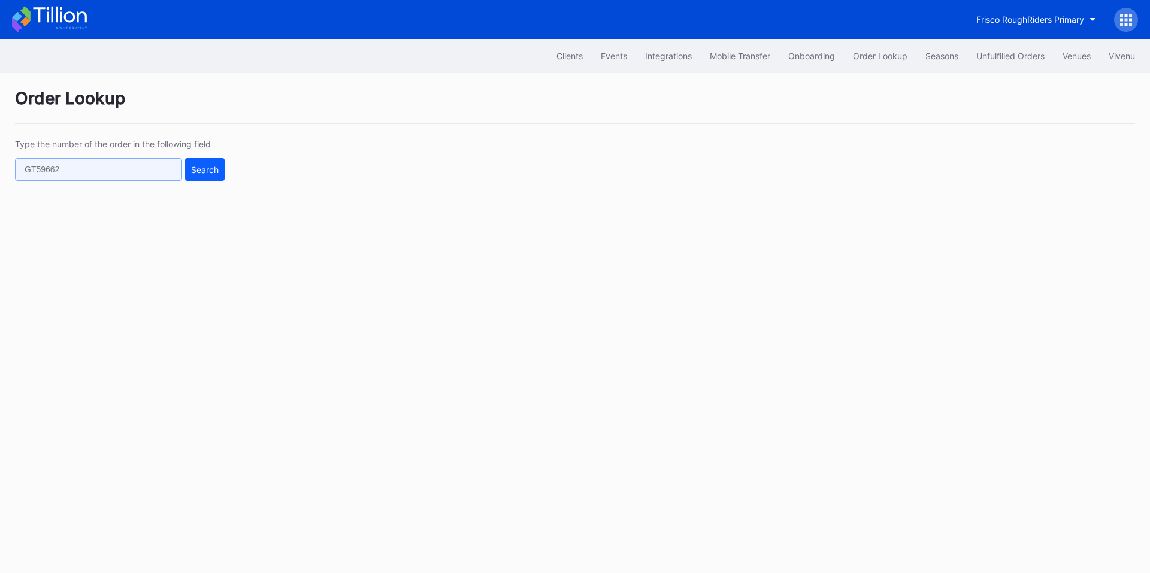
click at [103, 171] on input "text" at bounding box center [98, 169] width 167 height 23
paste input "621791633"
type input "621791633"
click at [200, 170] on div "Search" at bounding box center [205, 170] width 28 height 10
